Goal: Task Accomplishment & Management: Use online tool/utility

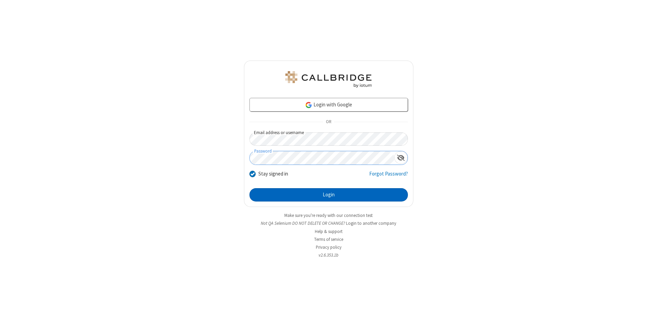
click at [328, 195] on button "Login" at bounding box center [328, 195] width 158 height 14
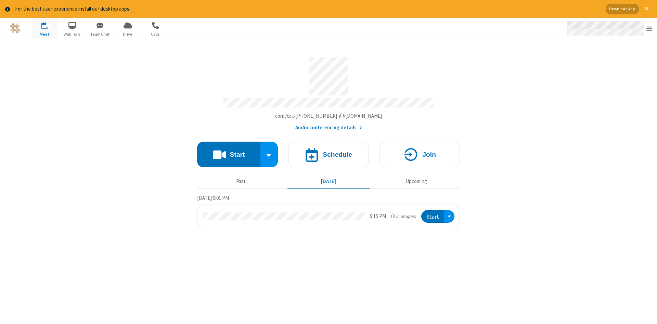
click at [649, 29] on span "Open menu" at bounding box center [648, 28] width 5 height 7
click at [128, 34] on span "Drive" at bounding box center [128, 34] width 26 height 6
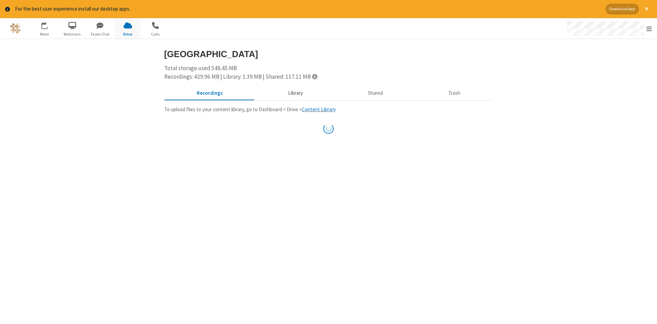
click at [294, 93] on button "Library" at bounding box center [295, 93] width 80 height 13
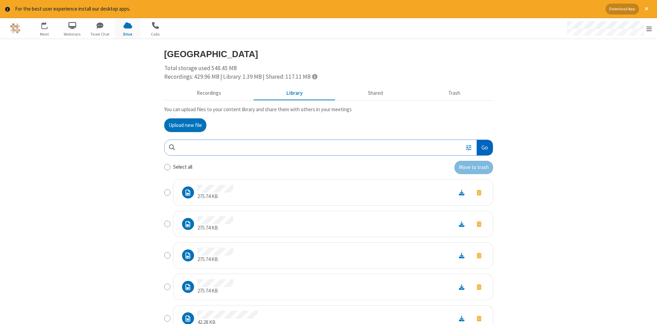
click at [484, 147] on button "Go" at bounding box center [485, 147] width 16 height 15
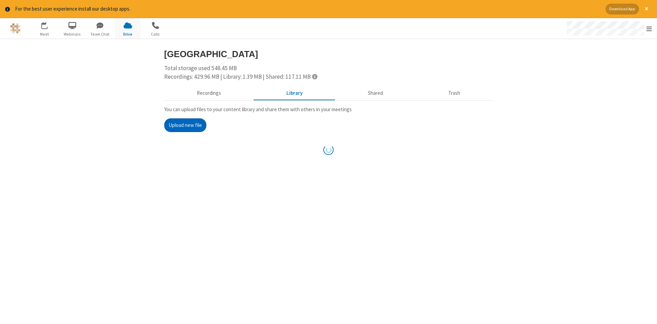
click at [185, 125] on button "Upload new file" at bounding box center [185, 125] width 42 height 14
